Goal: Communication & Community: Answer question/provide support

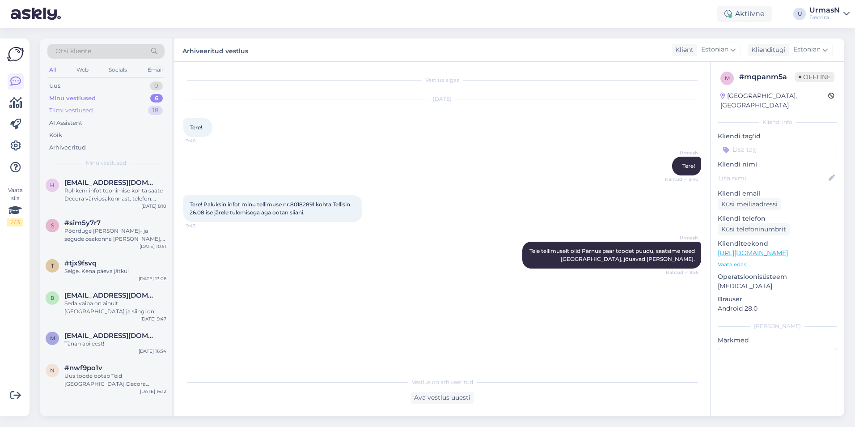
click at [68, 108] on div "Tiimi vestlused" at bounding box center [71, 110] width 44 height 9
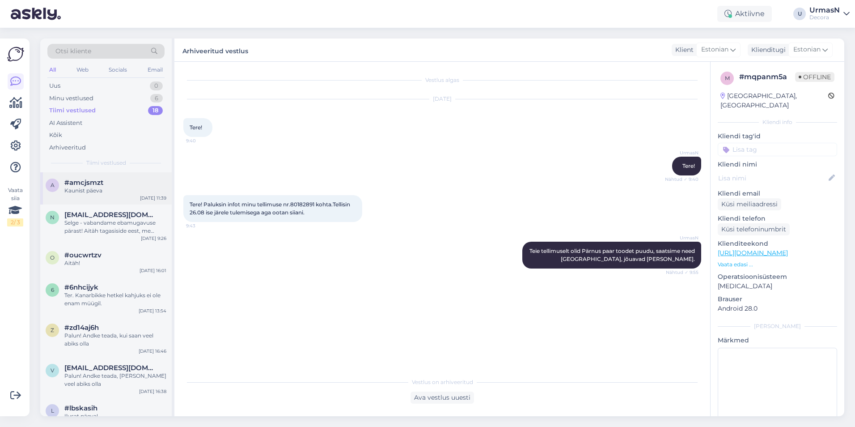
click at [98, 194] on div "Kaunist päeva" at bounding box center [115, 191] width 102 height 8
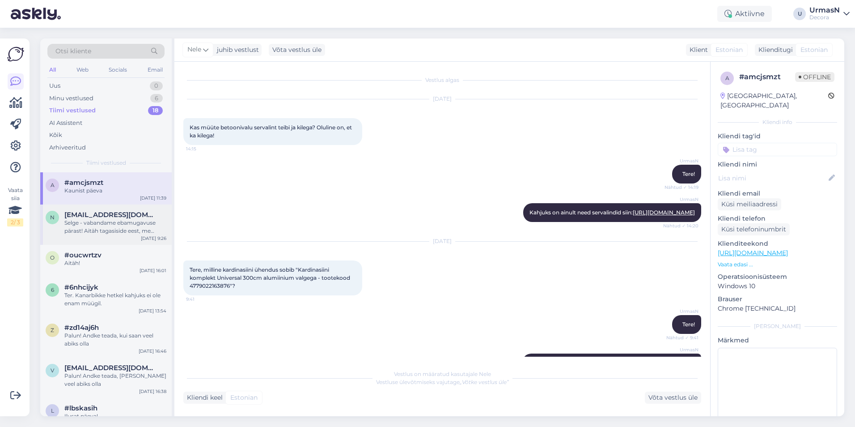
click at [105, 230] on div "Selge - vabandame ebamugavuse pärast! Aitäh tagasiside eest, me uurime omalt po…" at bounding box center [115, 227] width 102 height 16
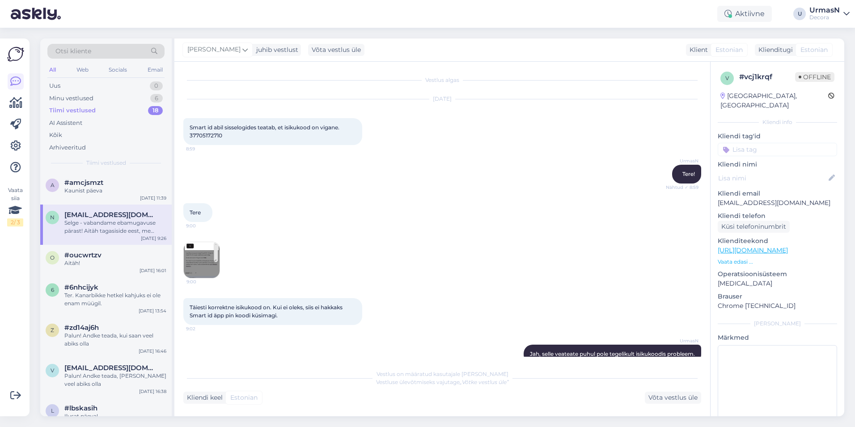
scroll to position [219, 0]
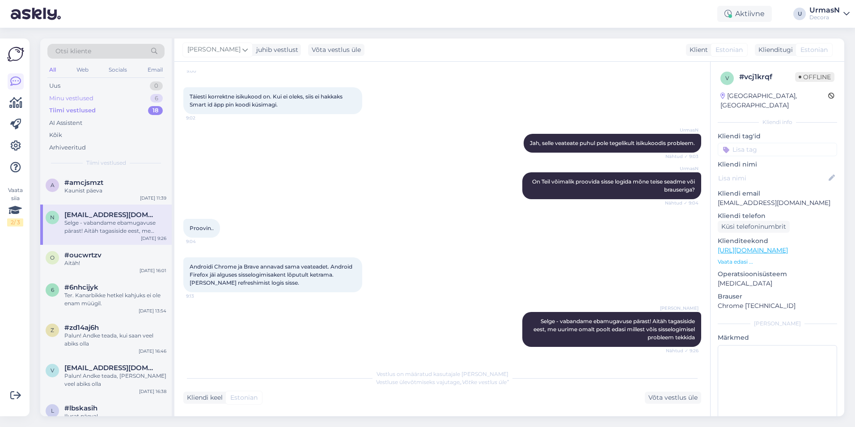
click at [86, 96] on div "Minu vestlused" at bounding box center [71, 98] width 44 height 9
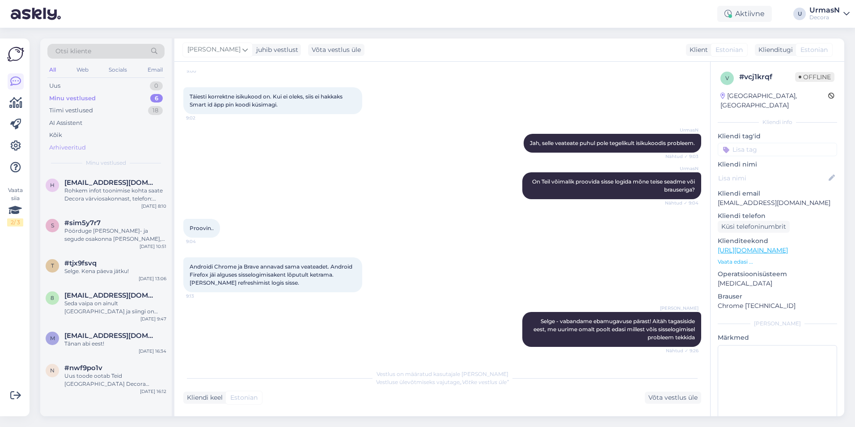
click at [69, 146] on div "Arhiveeritud" at bounding box center [67, 147] width 37 height 9
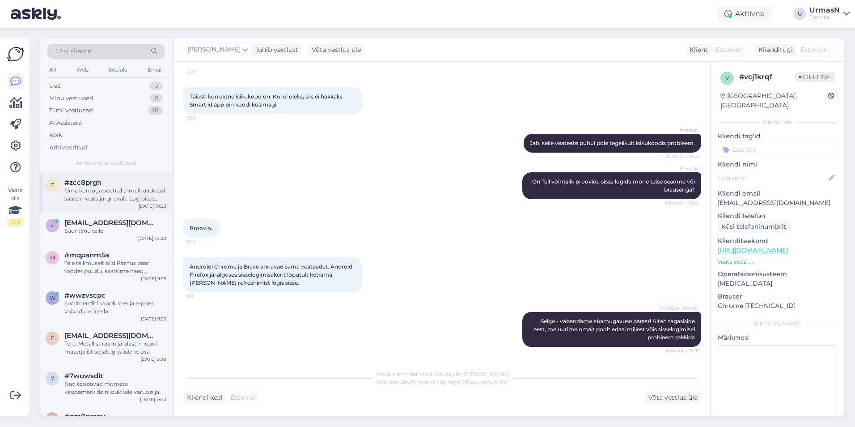
click at [117, 191] on div "Oma kontoga seotud e-maili aadressi saate muuta järgnevalt: Logi sisse. Vajuta …" at bounding box center [115, 195] width 102 height 16
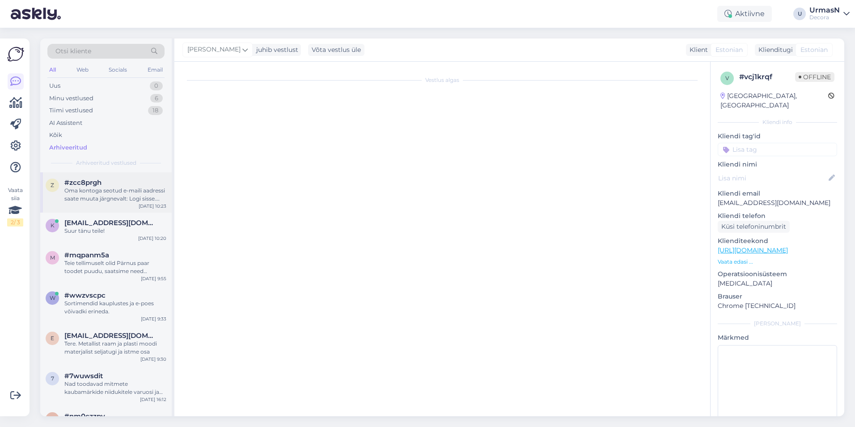
scroll to position [18, 0]
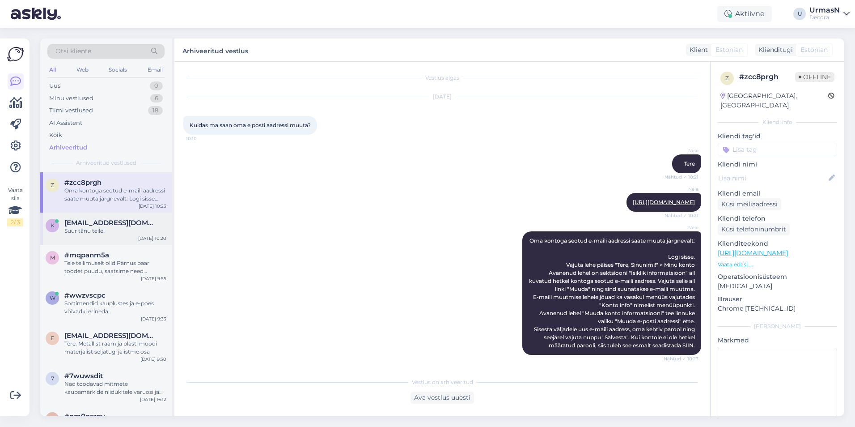
click at [103, 237] on div "k [EMAIL_ADDRESS][DOMAIN_NAME] Suur tänu teile! [DATE] 10:20" at bounding box center [106, 229] width 132 height 32
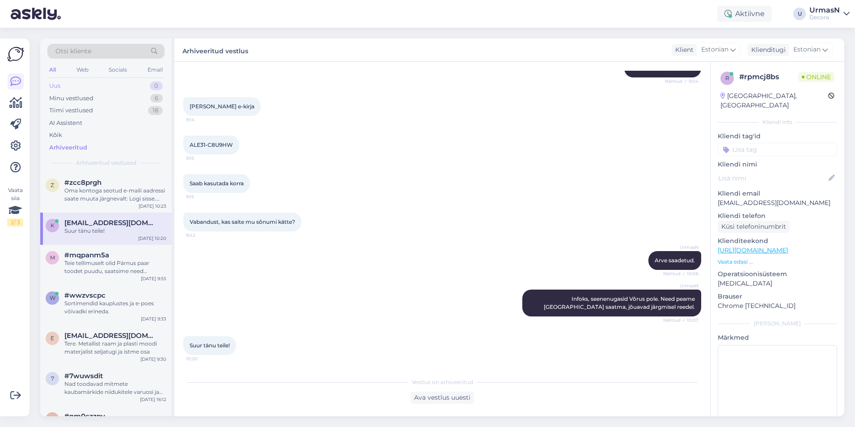
click at [58, 84] on div "Uus" at bounding box center [54, 85] width 11 height 9
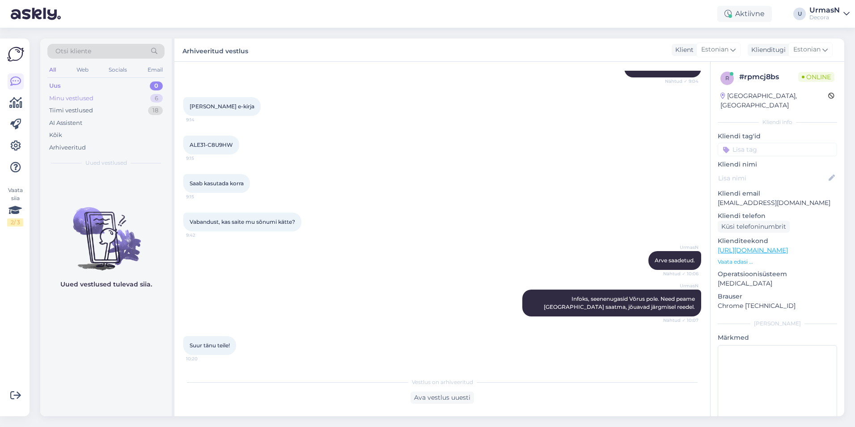
click at [79, 97] on div "Minu vestlused" at bounding box center [71, 98] width 44 height 9
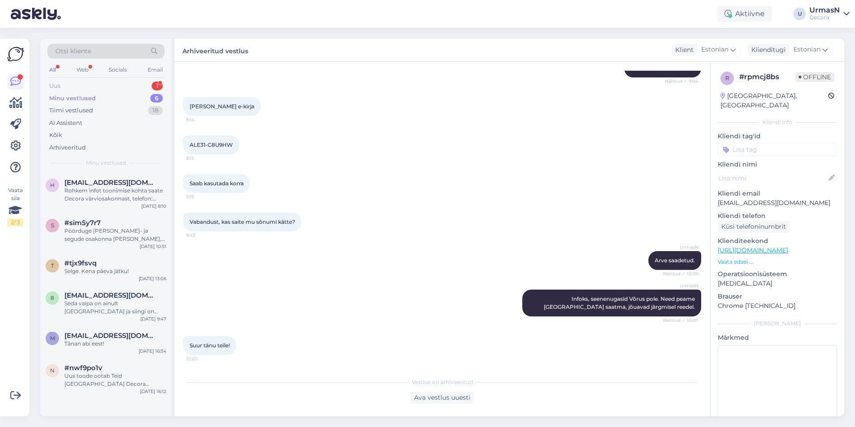
click at [71, 88] on div "Uus 1" at bounding box center [105, 86] width 117 height 13
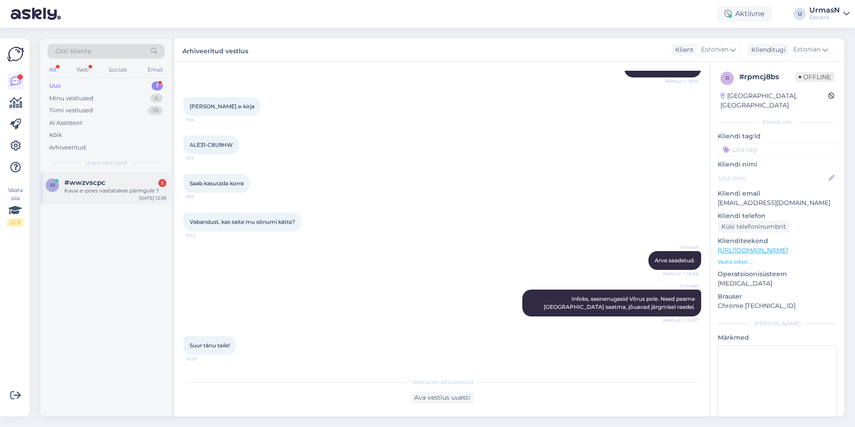
click at [91, 191] on div "Kaua e-poes vastatakse päringule ?" at bounding box center [115, 191] width 102 height 8
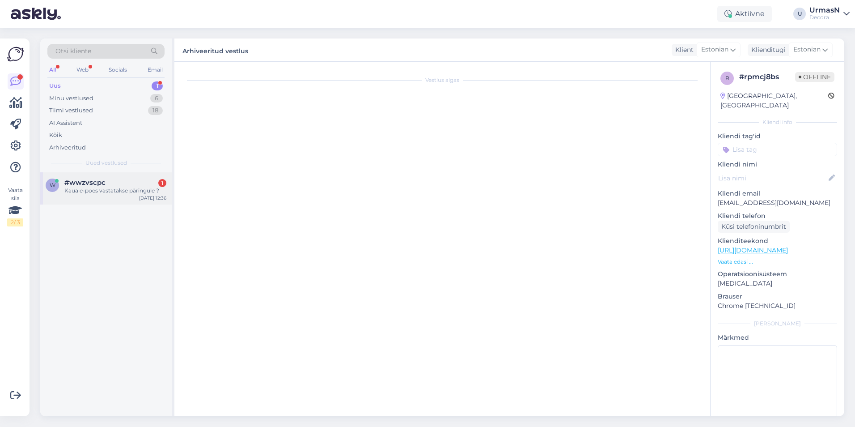
scroll to position [1381, 0]
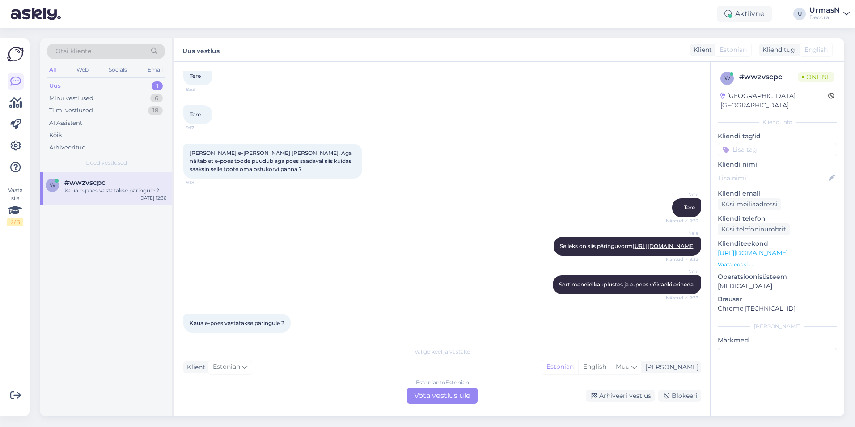
click at [442, 398] on div "Estonian to Estonian Võta vestlus üle" at bounding box center [442, 395] width 71 height 16
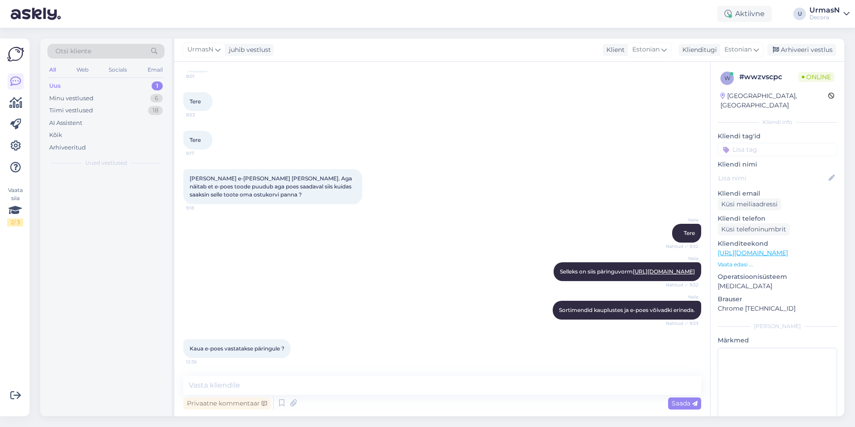
scroll to position [1348, 0]
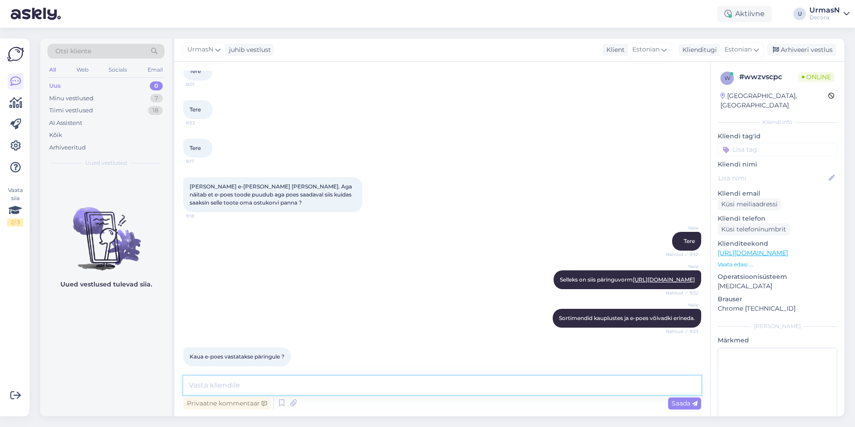
click at [223, 383] on textarea at bounding box center [442, 385] width 518 height 19
type textarea "Tavaliselt saadetakse sama päeva jooksul pakkumine vastu."
